Goal: Transaction & Acquisition: Purchase product/service

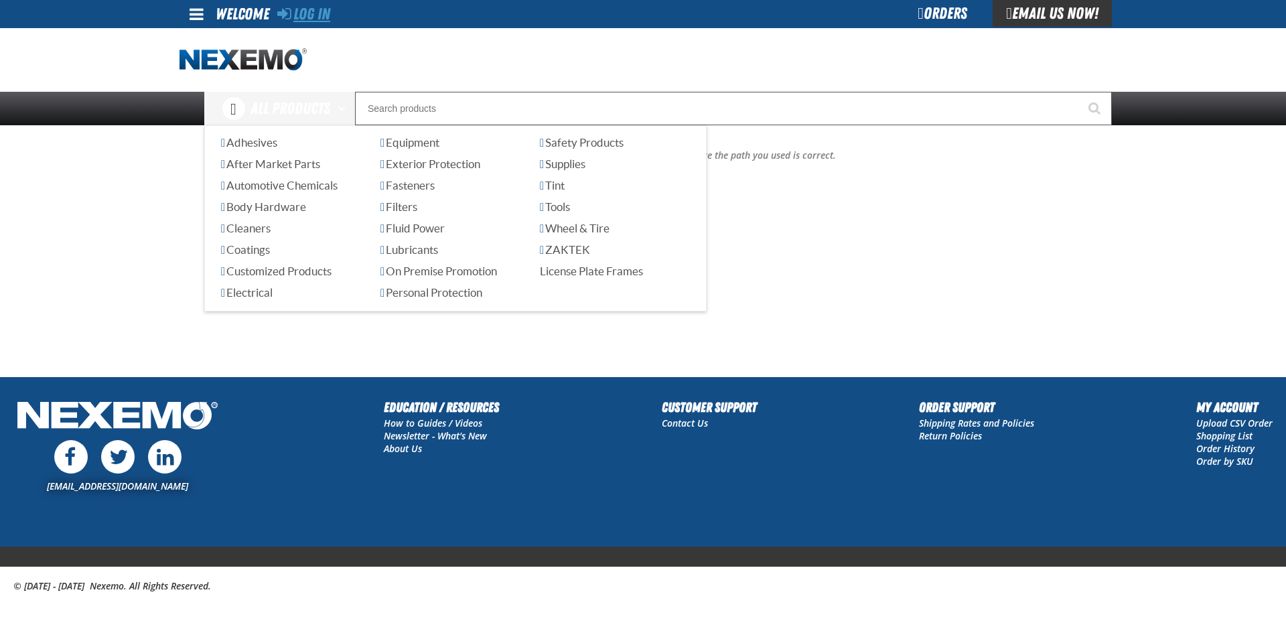
click at [322, 7] on link "Log In" at bounding box center [303, 14] width 53 height 19
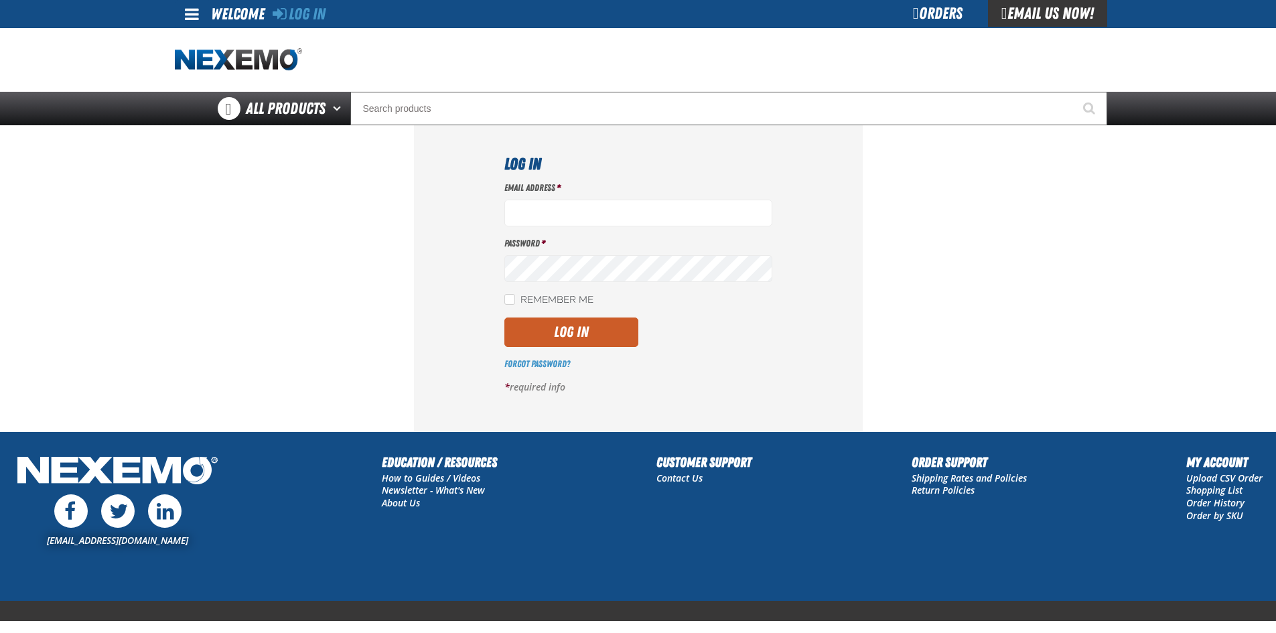
type input "telliott@vtaig.com"
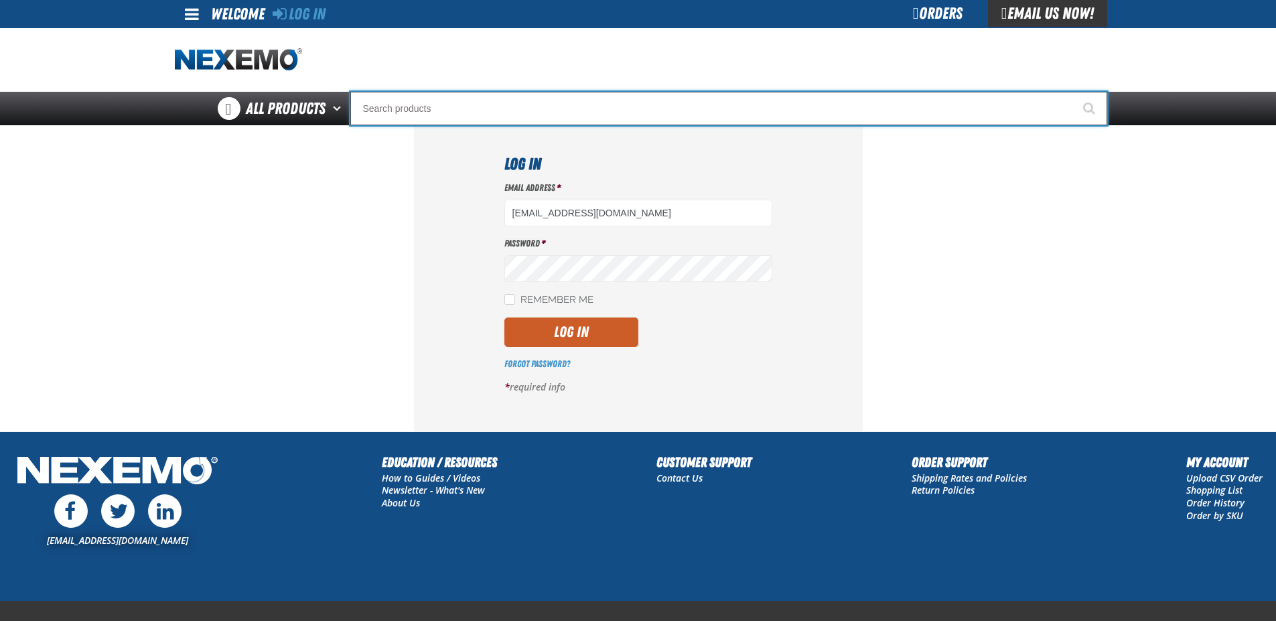
click at [427, 119] on input "Search" at bounding box center [728, 109] width 757 height 34
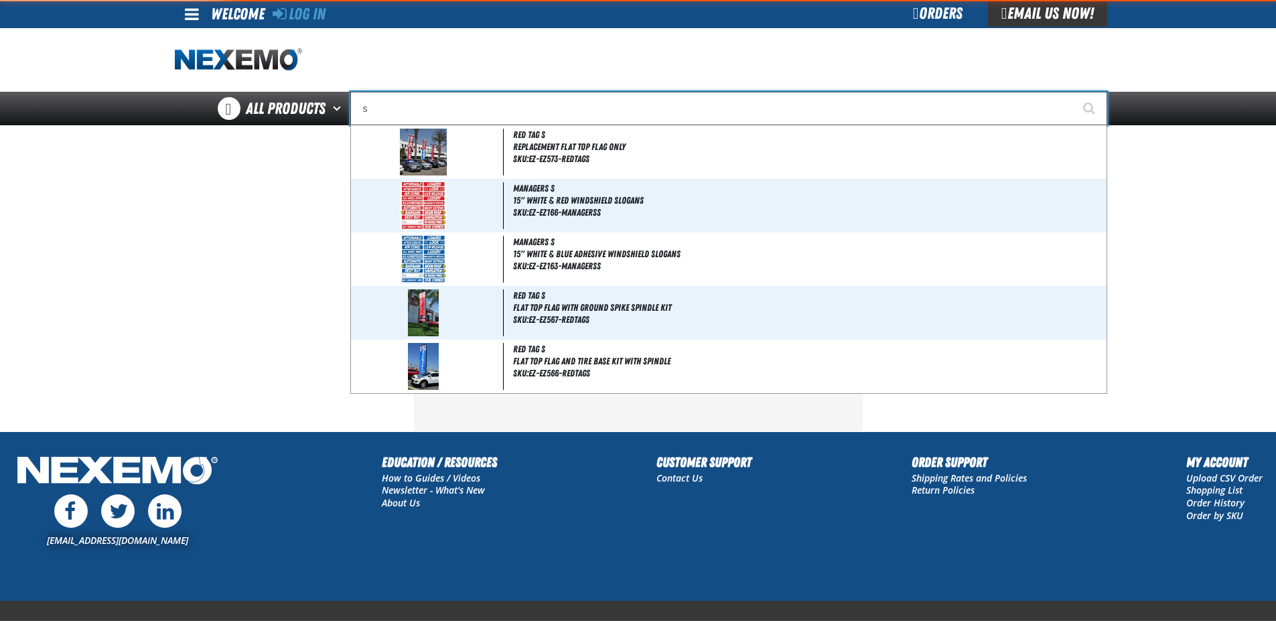
type input "so"
type input "soLD"
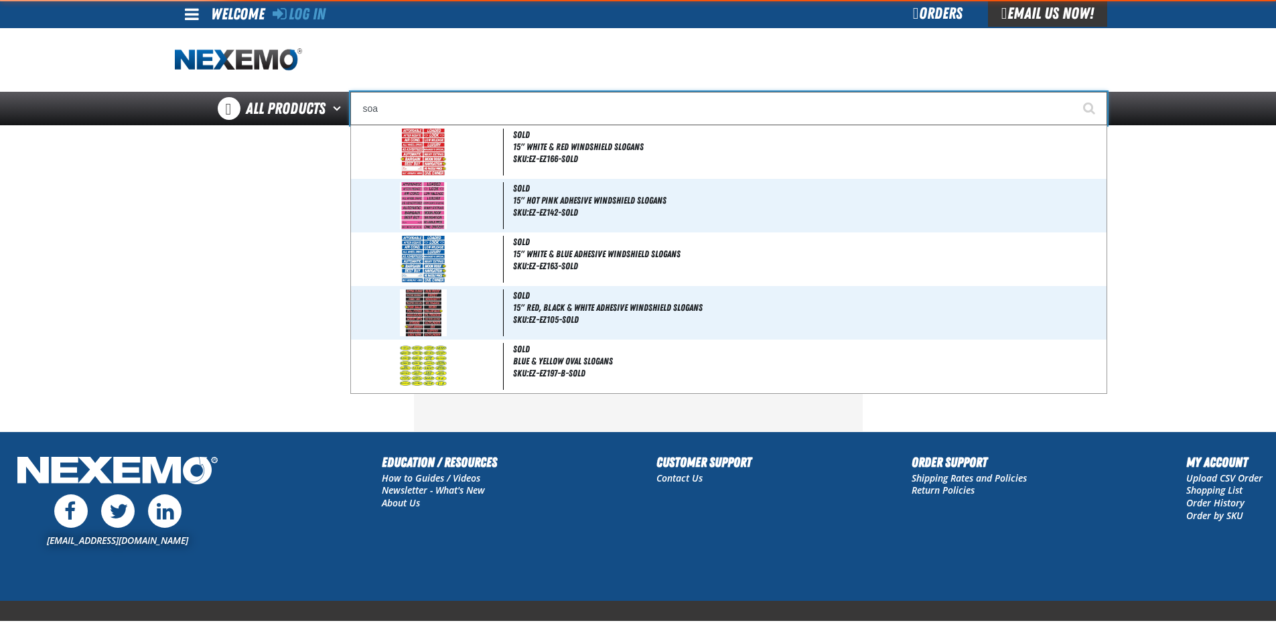
type input "soap"
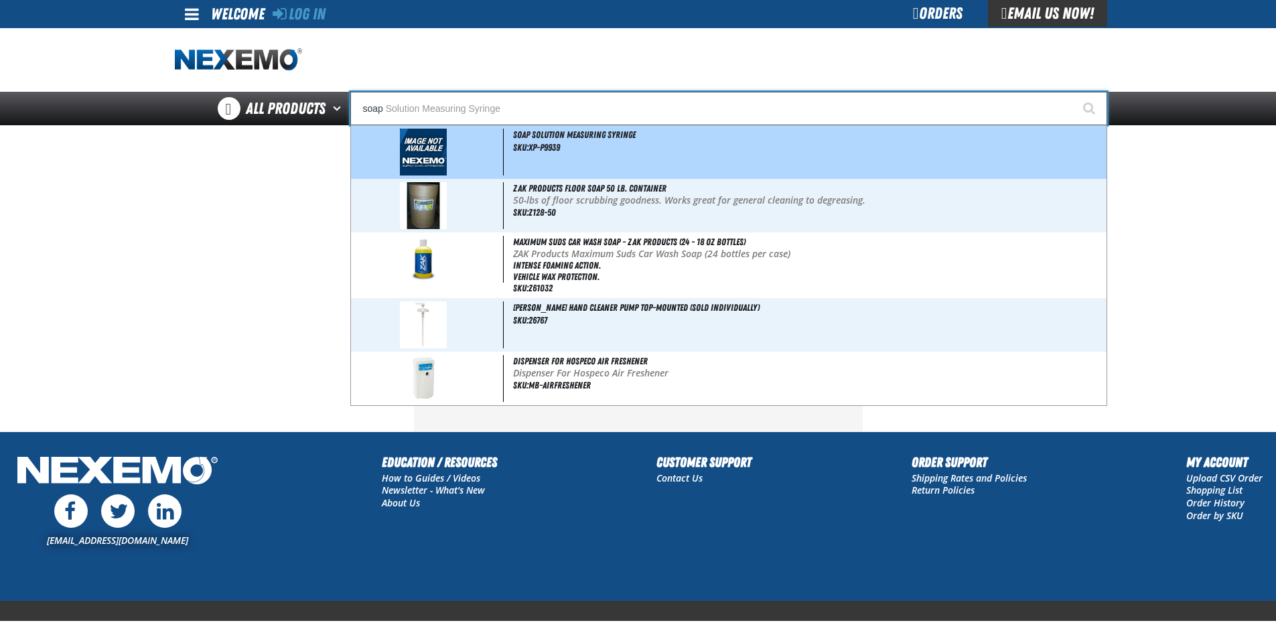
type input "soap Solution Measuring Syringe"
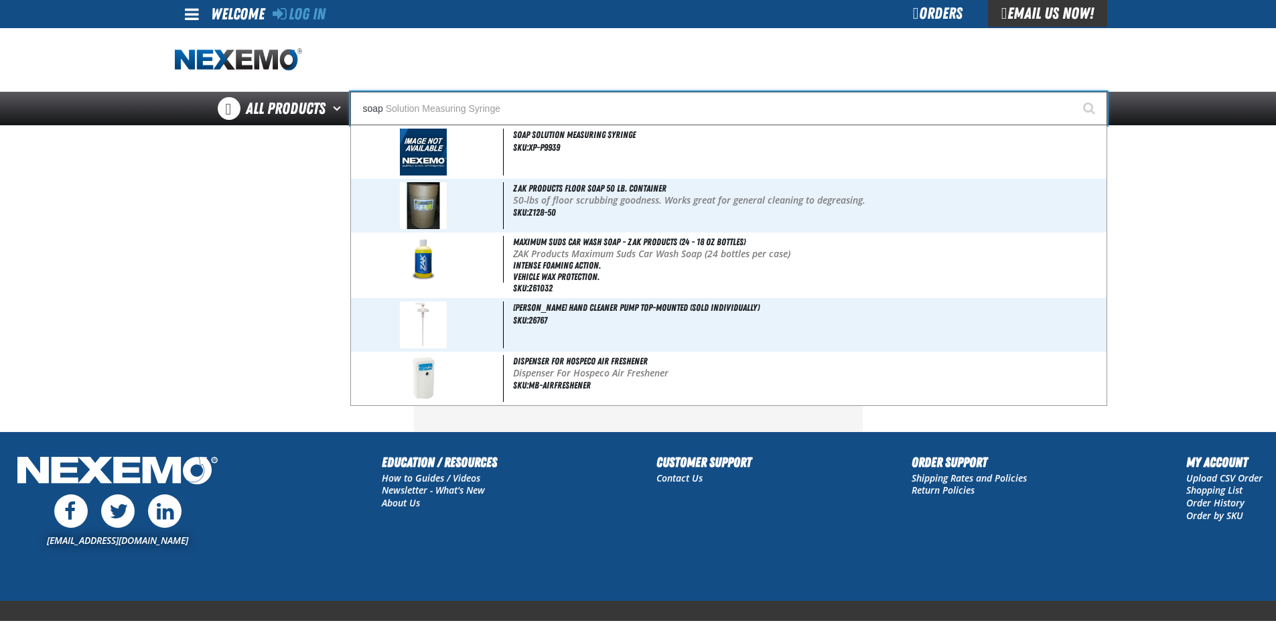
type input "soa"
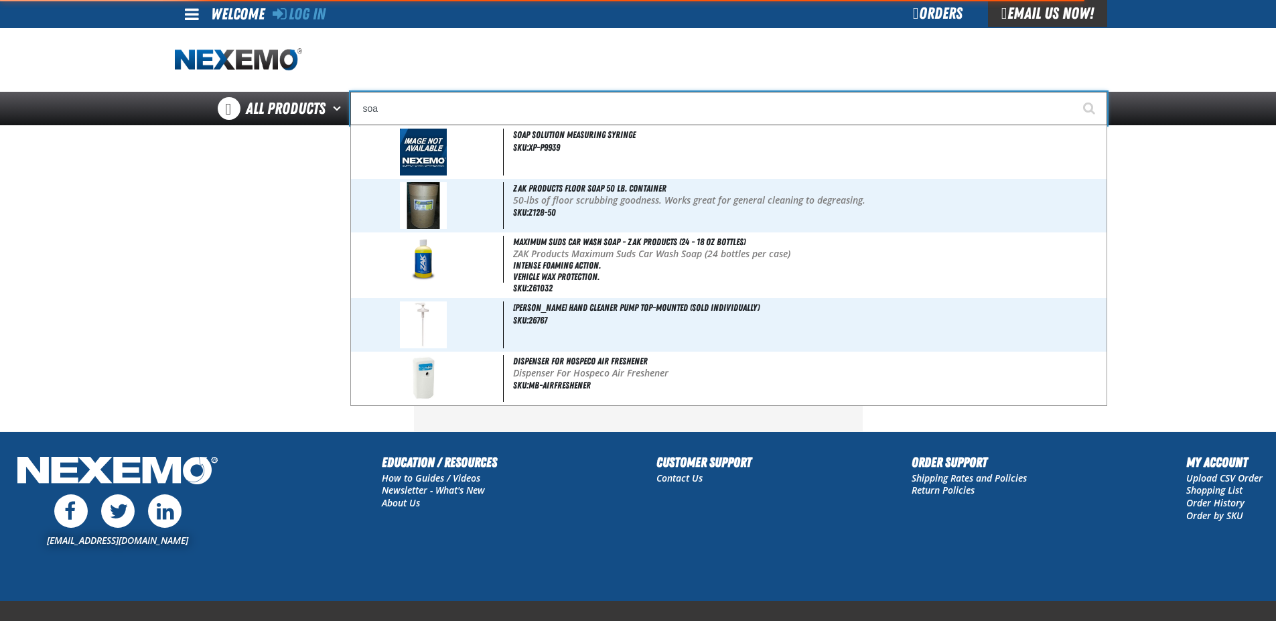
type input "so"
type input "soLD"
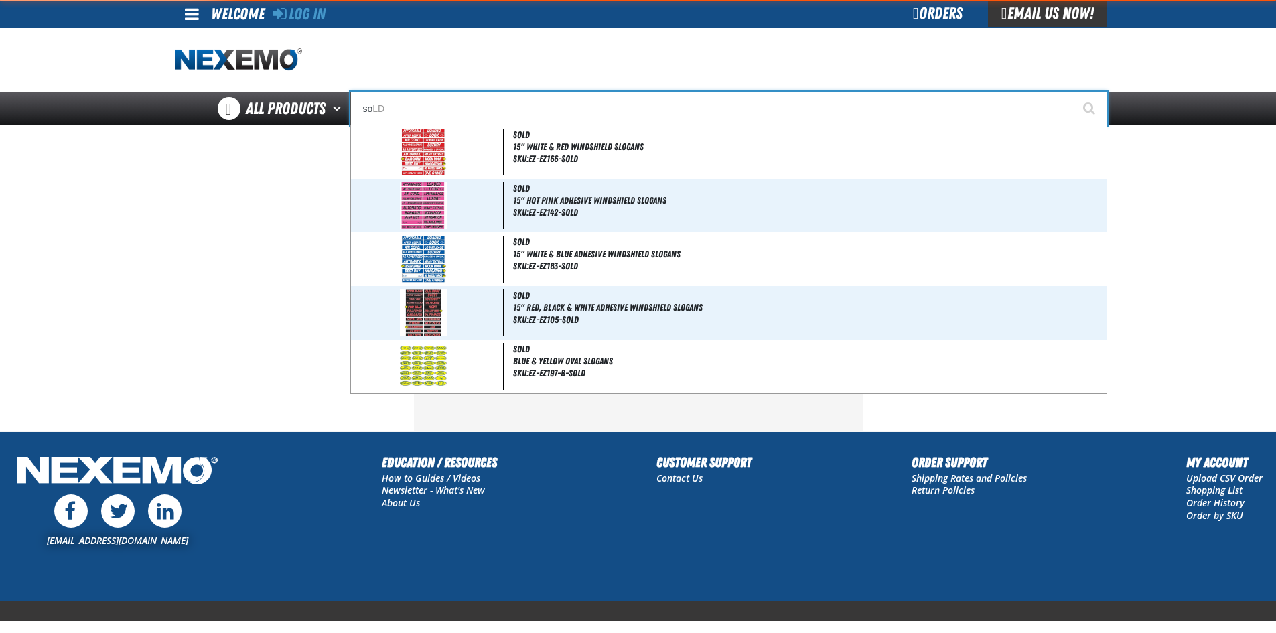
type input "s"
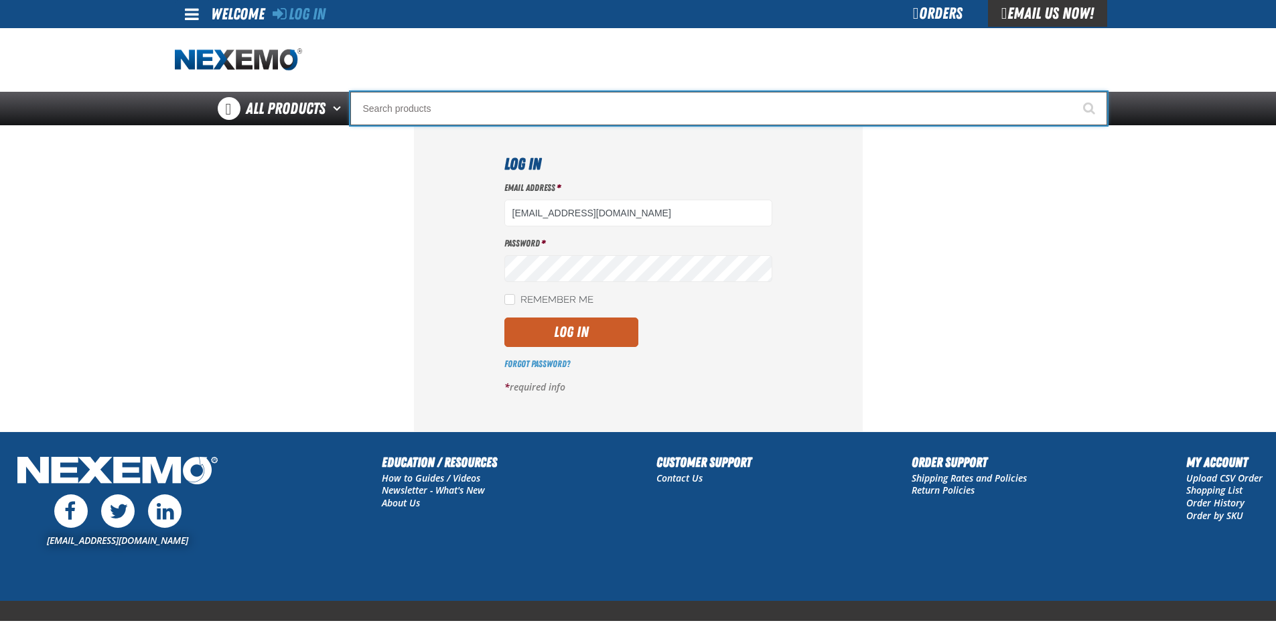
type input "p"
type input "perfect P Series 0.25-ounce Lead Wheel Weight"
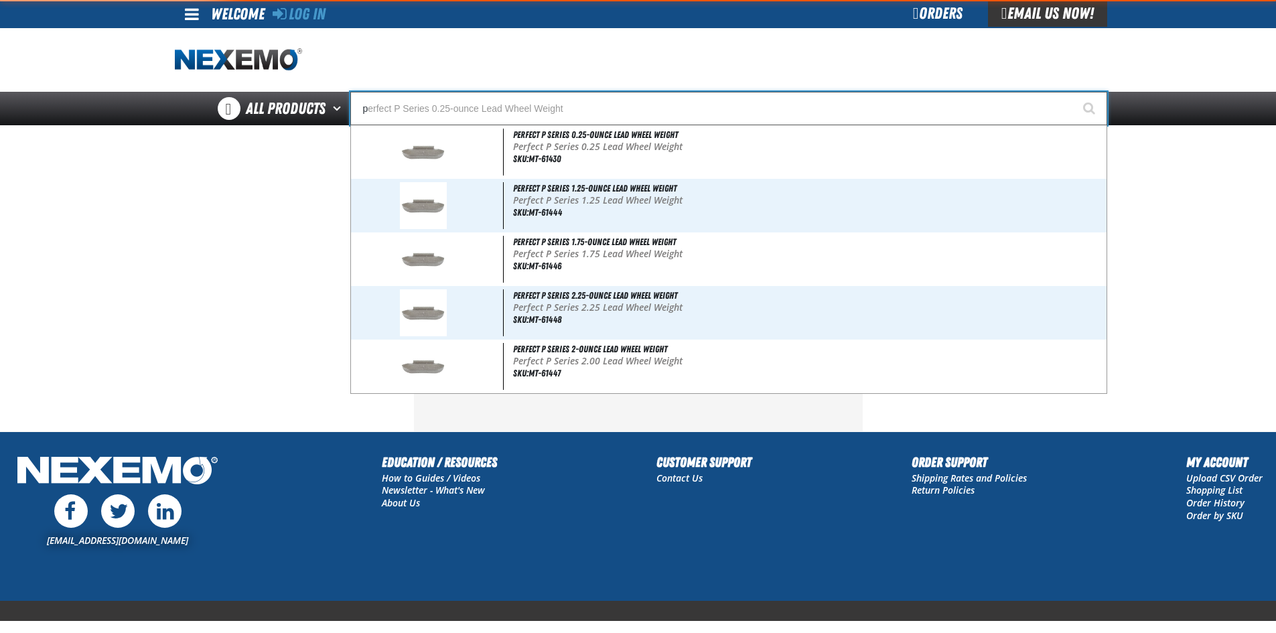
type input "pi"
type input "piNK"
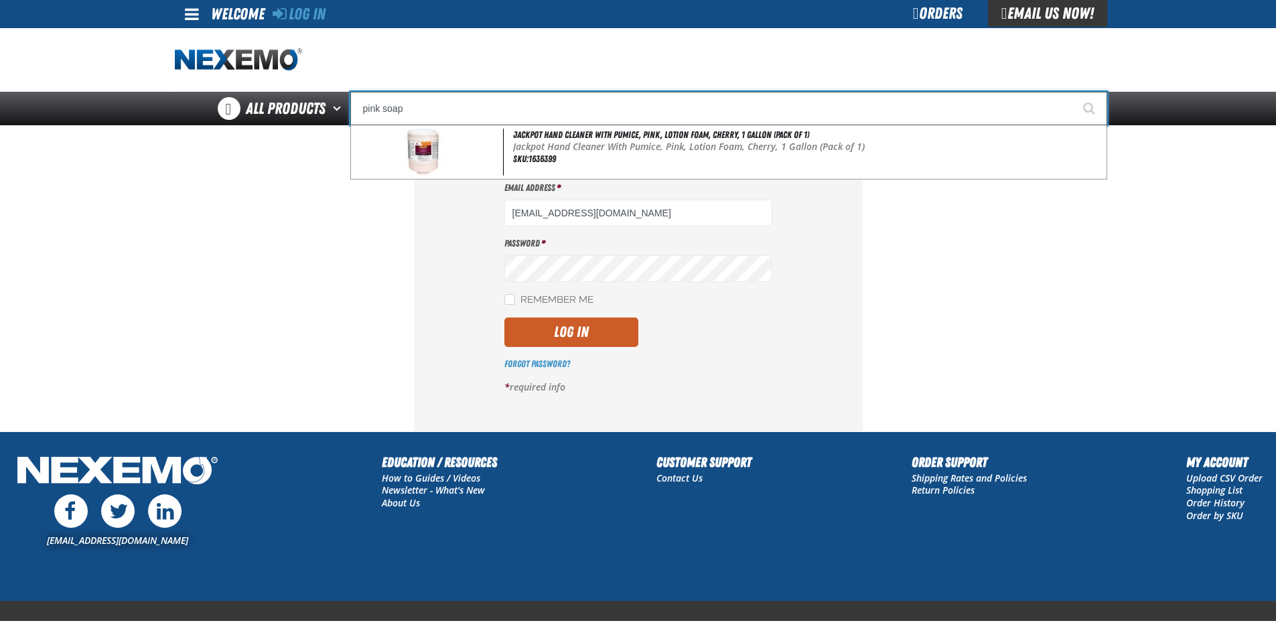
click at [413, 109] on input "pink soap" at bounding box center [728, 109] width 757 height 34
type input "pink soap"
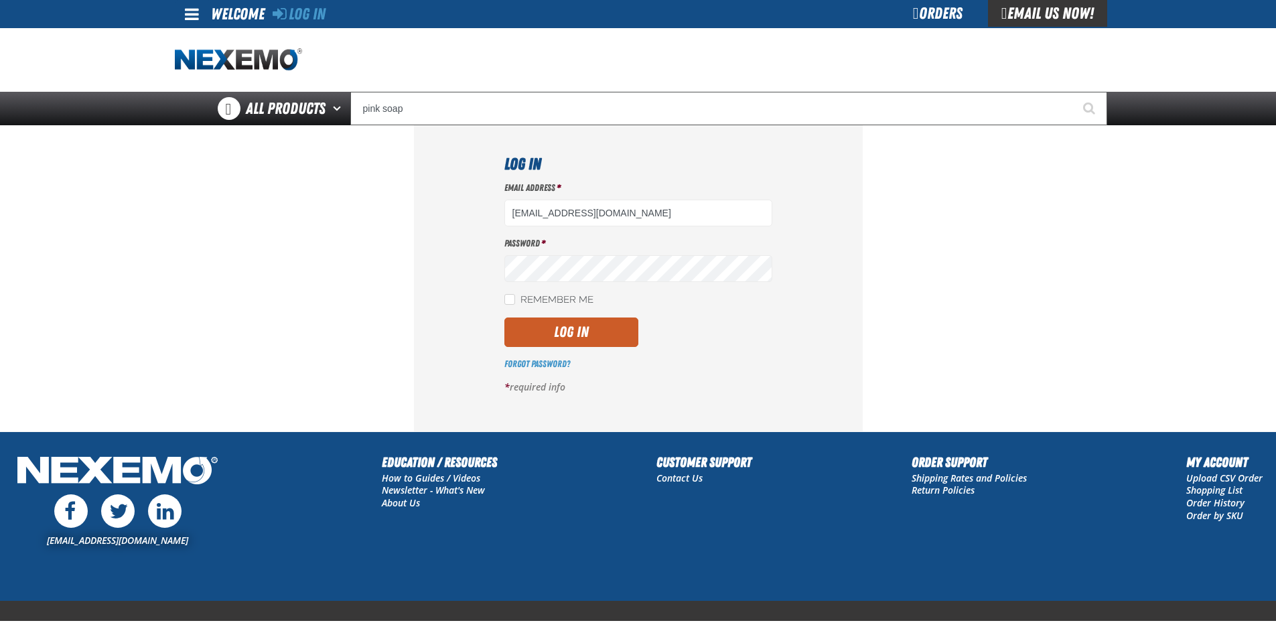
click at [354, 370] on section "Log In Email Address * telliott@vtaig.com Password * Remember Me Log In Forgot …" at bounding box center [638, 278] width 927 height 306
click at [587, 336] on button "Log In" at bounding box center [572, 332] width 134 height 29
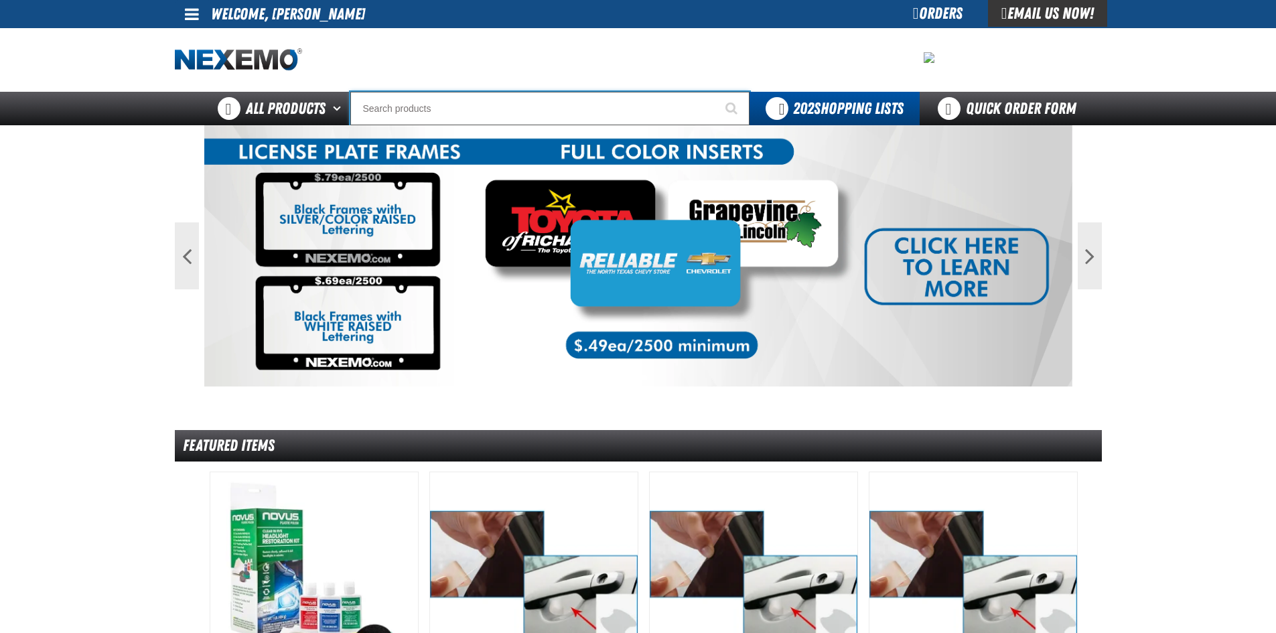
click at [399, 114] on input "Search" at bounding box center [549, 109] width 399 height 34
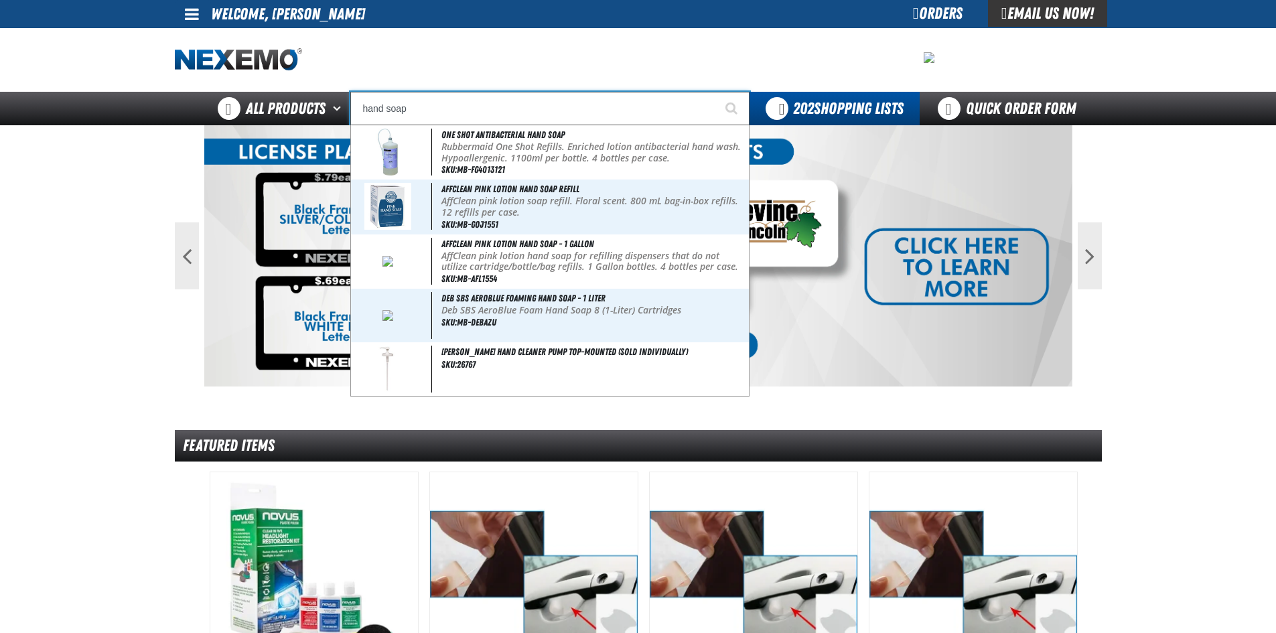
type input "hand soap"
